Goal: Task Accomplishment & Management: Manage account settings

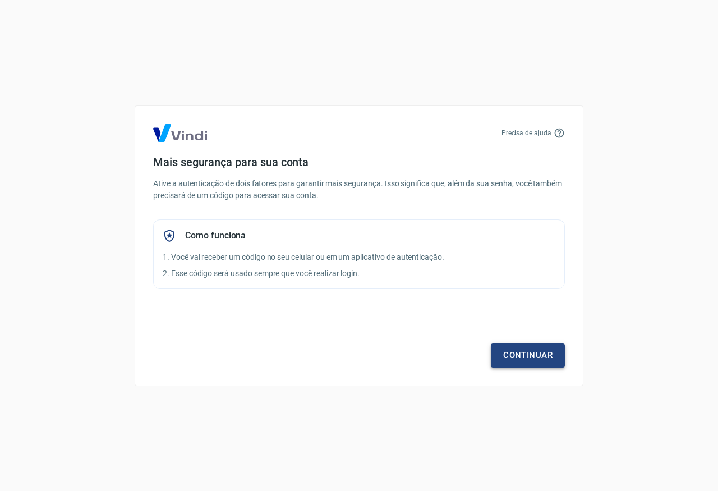
click at [527, 353] on link "Continuar" at bounding box center [528, 355] width 74 height 24
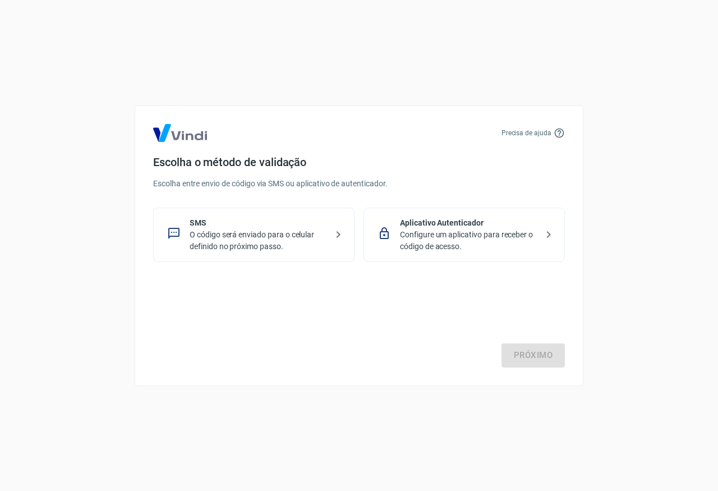
click at [477, 245] on p "Configure um aplicativo para receber o código de acesso." at bounding box center [468, 241] width 137 height 24
click at [443, 233] on p "Configure um aplicativo para receber o código de acesso." at bounding box center [468, 241] width 137 height 24
click at [539, 361] on link "Próximo" at bounding box center [532, 355] width 63 height 24
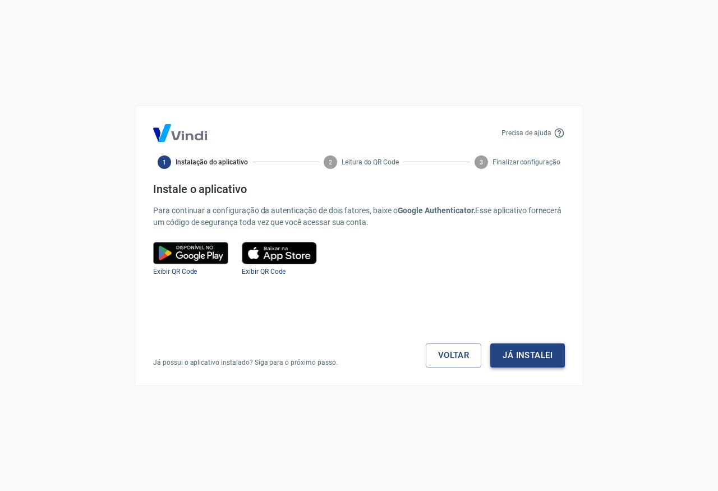
click at [542, 354] on button "Já instalei" at bounding box center [527, 355] width 75 height 24
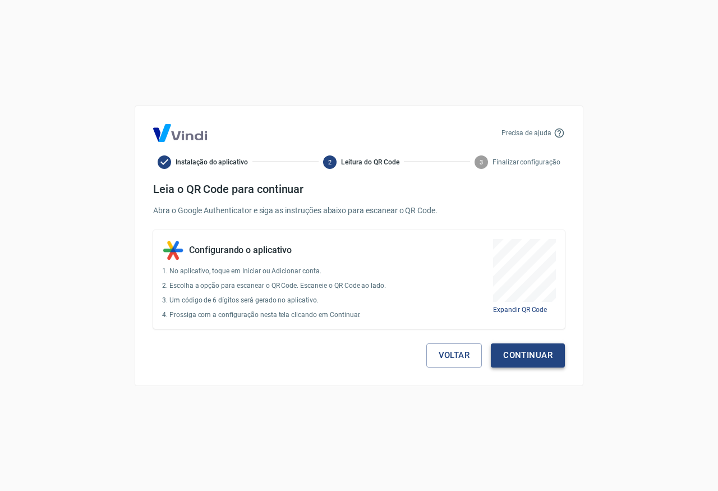
click at [530, 351] on button "Continuar" at bounding box center [528, 355] width 74 height 24
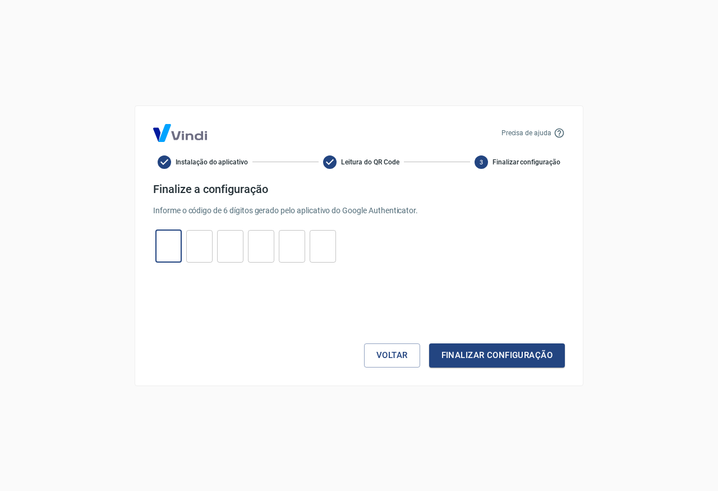
click at [172, 248] on input "tel" at bounding box center [168, 246] width 26 height 24
paste input "1"
type input "1"
type input "9"
type input "7"
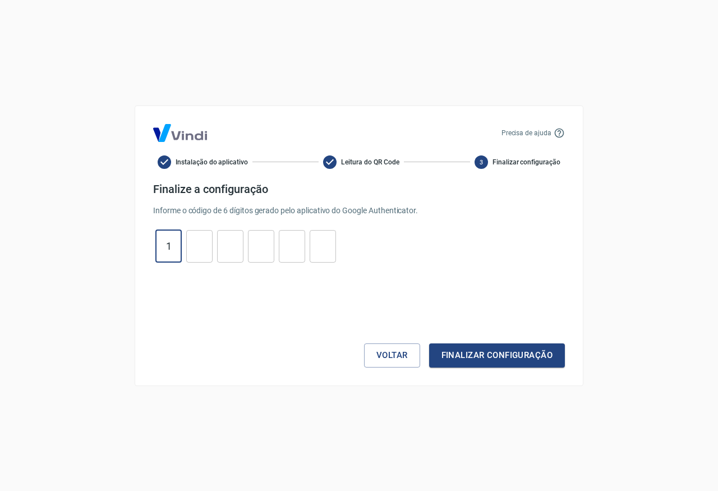
type input "8"
type input "5"
type input "3"
type input "1"
click at [487, 350] on button "Finalizar configuração" at bounding box center [497, 355] width 136 height 24
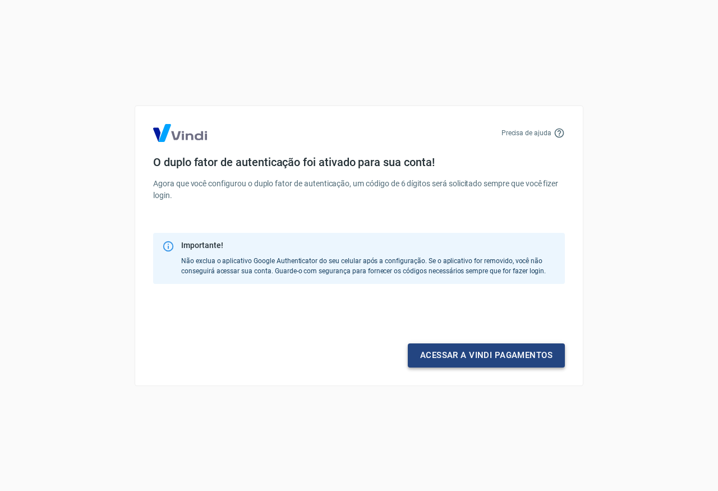
click at [505, 359] on link "Acessar a Vindi pagamentos" at bounding box center [486, 355] width 157 height 24
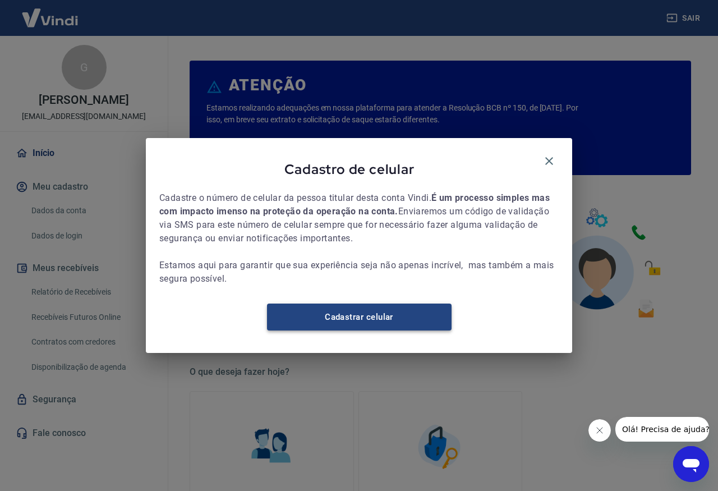
click at [358, 329] on link "Cadastrar celular" at bounding box center [359, 316] width 184 height 27
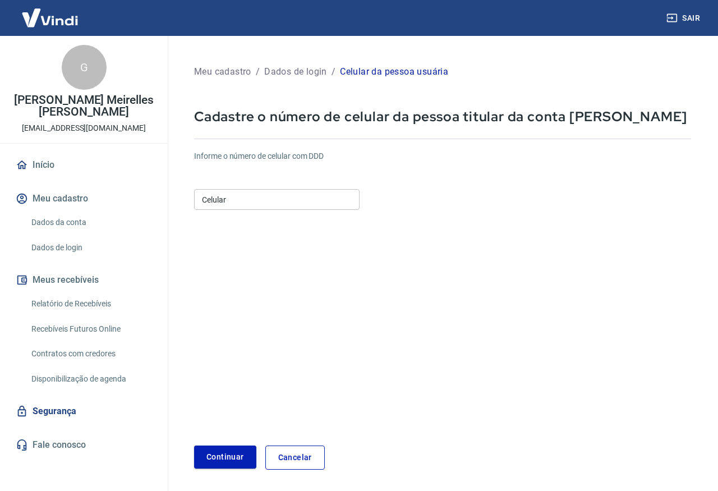
click at [257, 201] on input "Celular" at bounding box center [276, 199] width 165 height 21
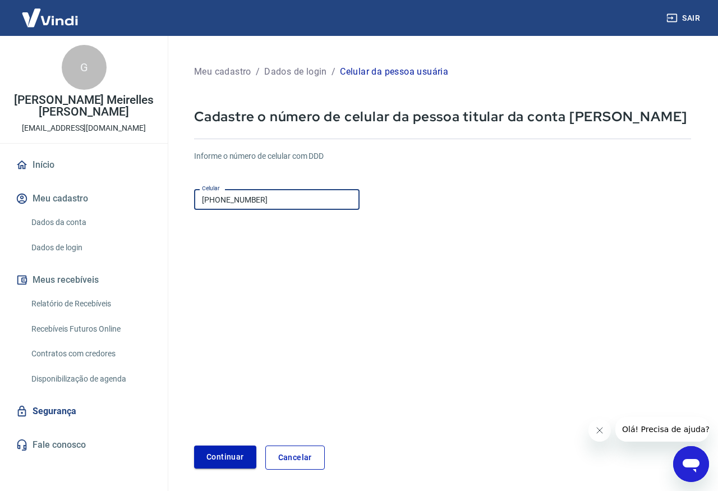
type input "[PHONE_NUMBER]"
click at [223, 465] on button "Continuar" at bounding box center [225, 456] width 62 height 23
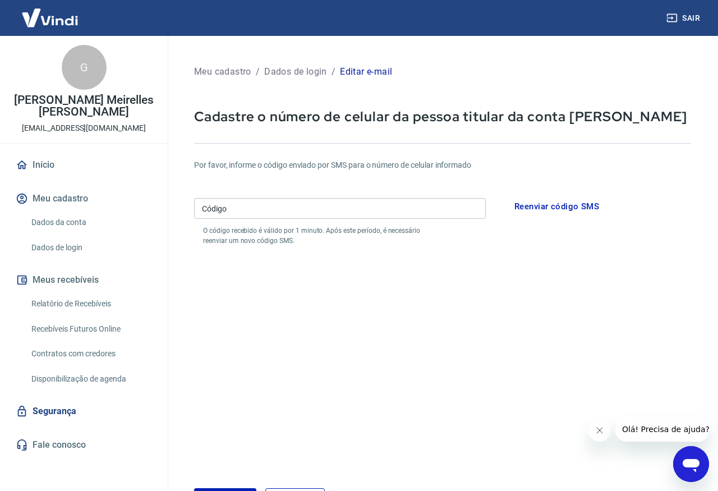
click at [264, 209] on input "Código" at bounding box center [340, 208] width 292 height 21
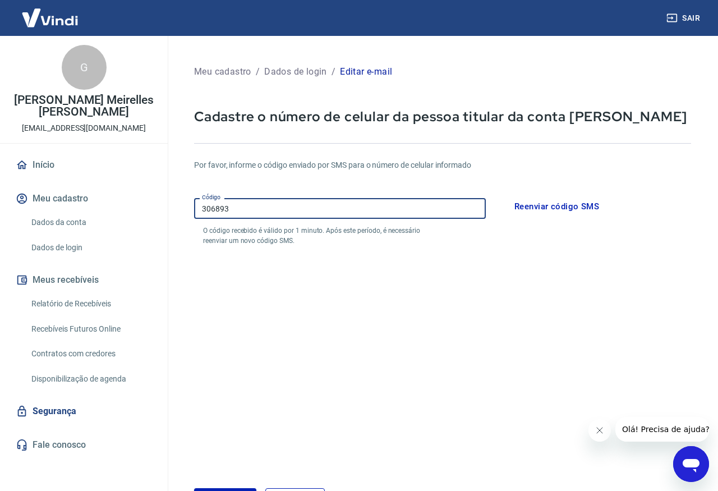
scroll to position [71, 0]
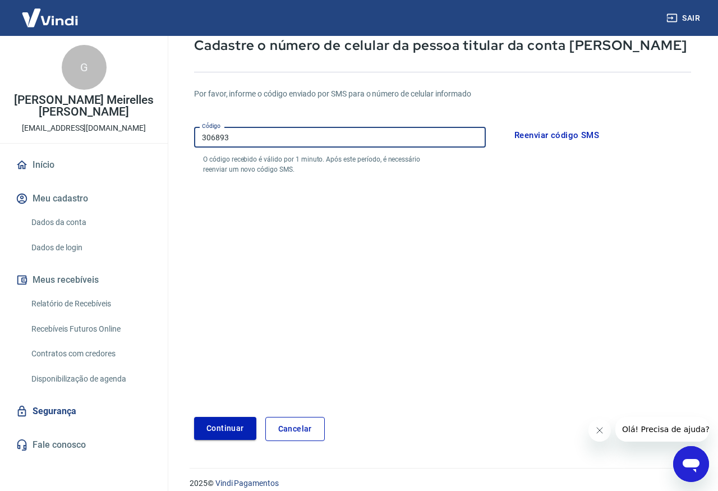
type input "306893"
click at [234, 427] on button "Continuar" at bounding box center [225, 428] width 62 height 23
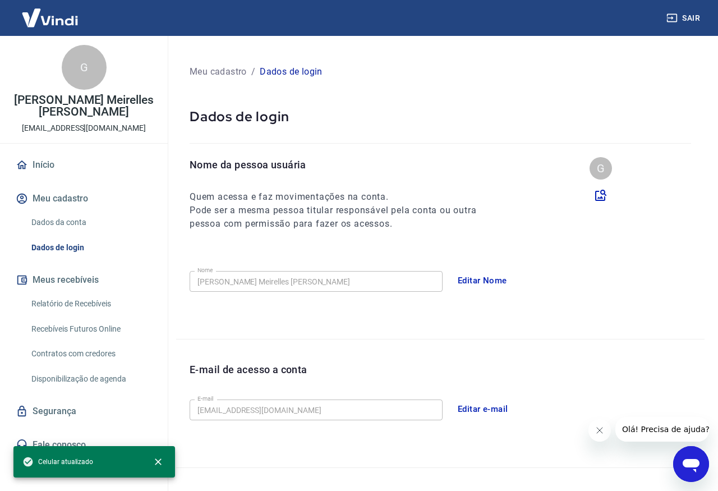
click at [620, 290] on div "Editar Nome" at bounding box center [577, 281] width 253 height 24
